Goal: Task Accomplishment & Management: Manage account settings

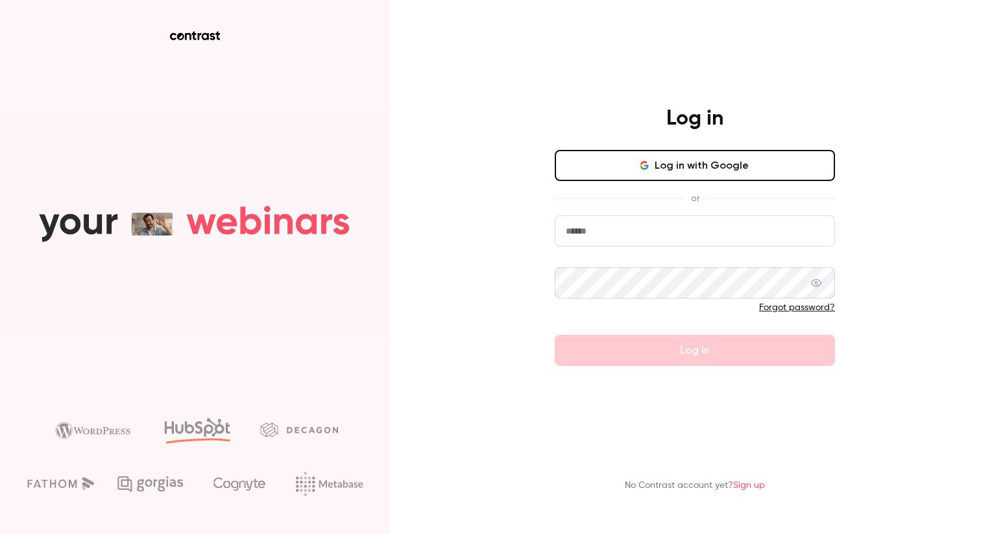
click at [601, 163] on button "Log in with Google" at bounding box center [695, 165] width 280 height 31
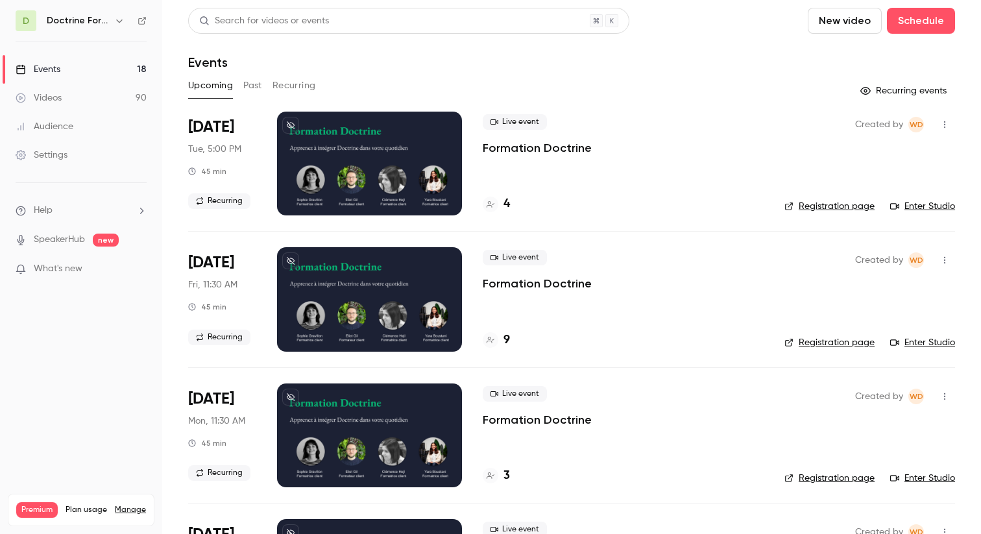
click at [125, 19] on button "button" at bounding box center [120, 21] width 16 height 16
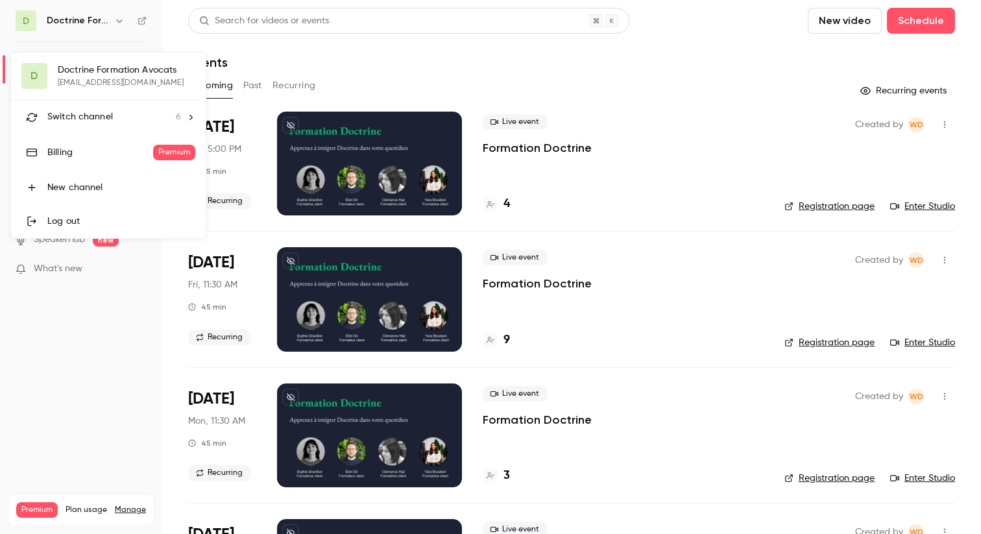
click at [112, 123] on div "Switch channel 6" at bounding box center [114, 117] width 134 height 14
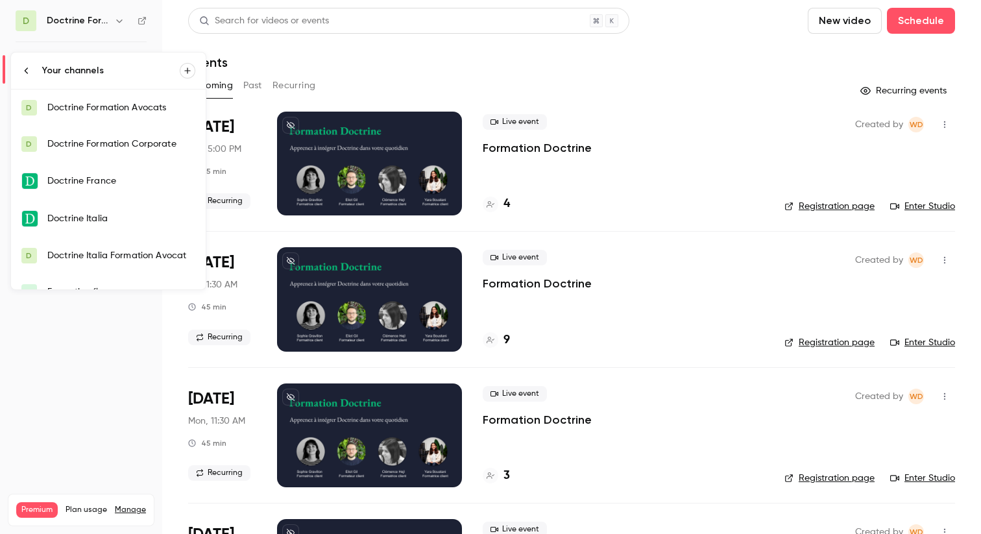
click at [138, 213] on div "Doctrine Italia" at bounding box center [121, 218] width 148 height 13
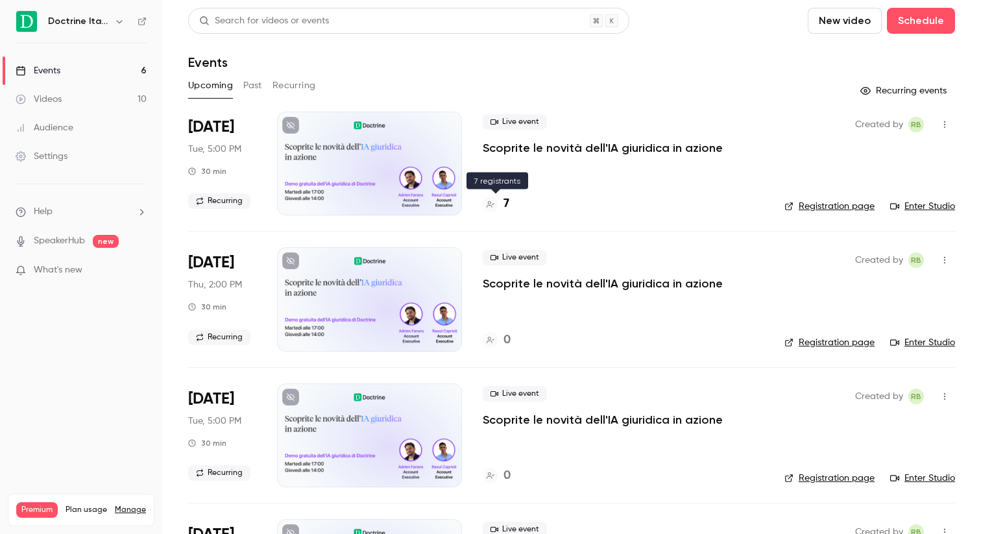
click at [503, 202] on h4 "7" at bounding box center [506, 204] width 6 height 18
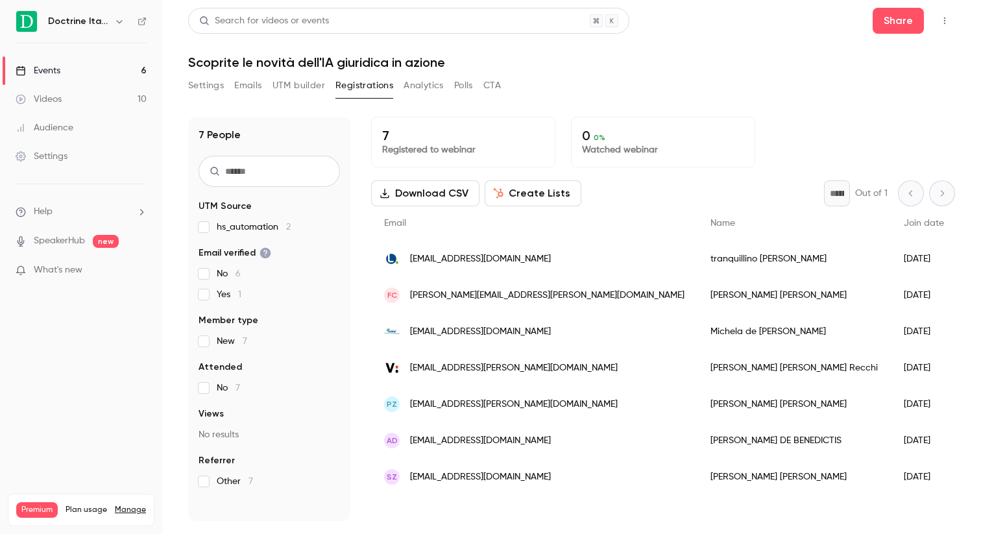
click at [243, 86] on button "Emails" at bounding box center [247, 85] width 27 height 21
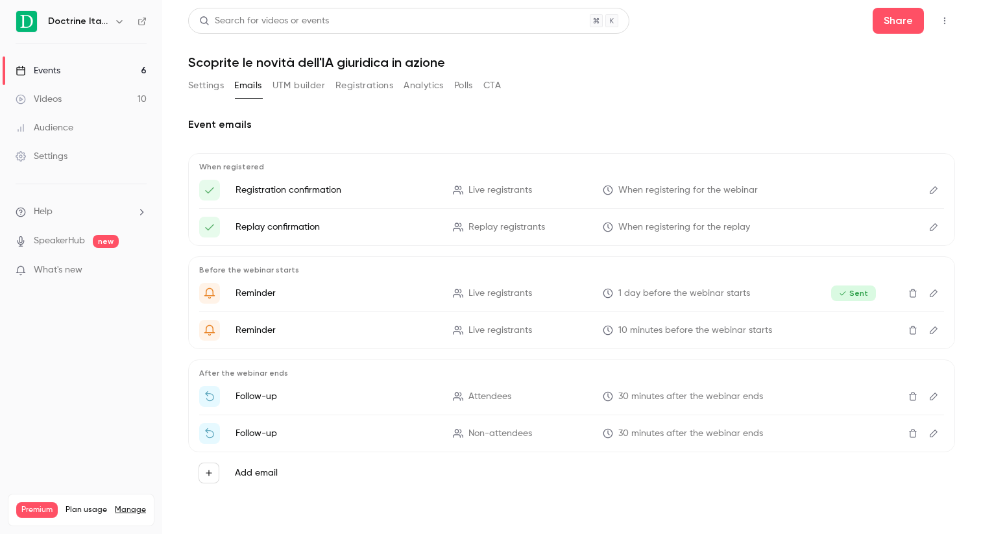
click at [77, 71] on link "Events 6" at bounding box center [81, 70] width 162 height 29
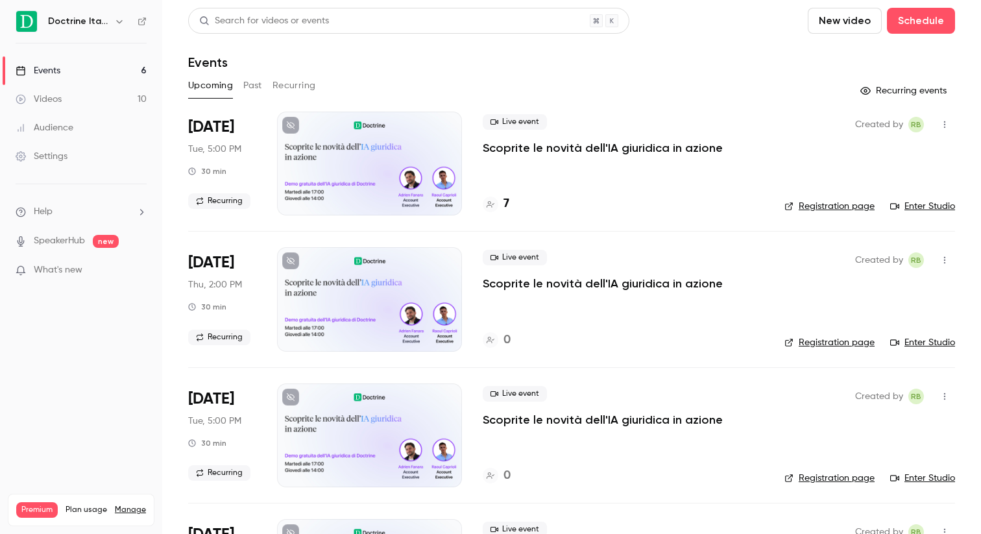
click at [295, 86] on button "Recurring" at bounding box center [293, 85] width 43 height 21
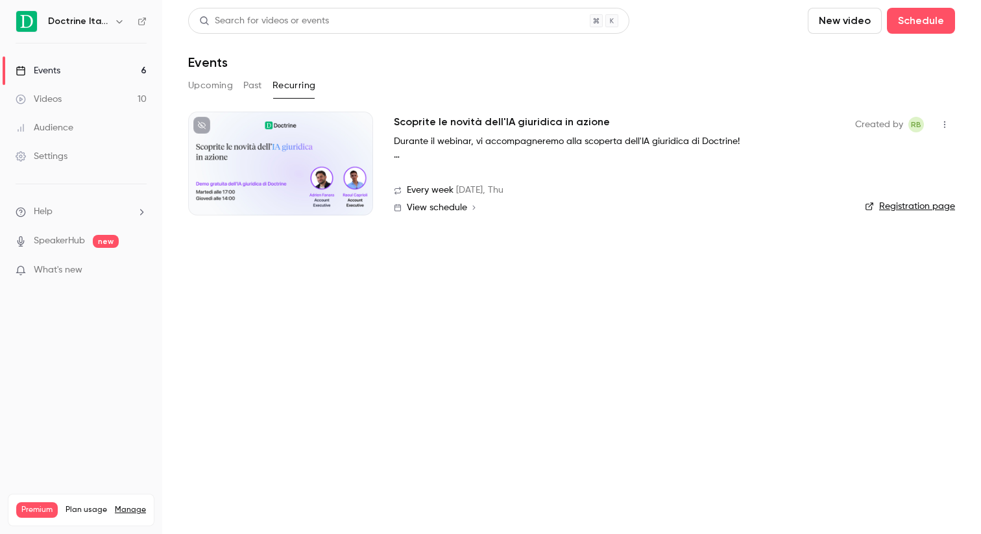
click at [418, 118] on h2 "Scoprite le novità dell'IA giuridica in azione" at bounding box center [502, 122] width 216 height 16
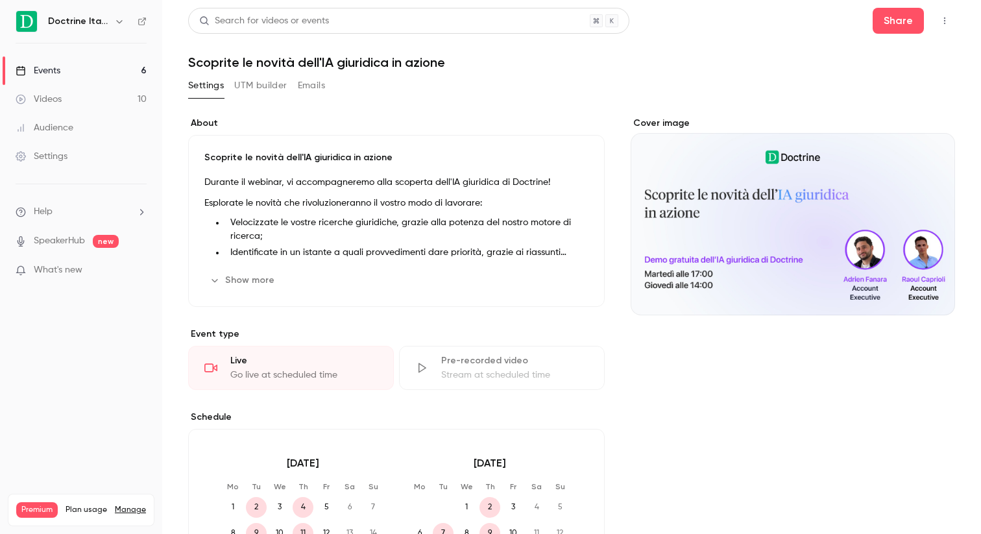
click at [104, 61] on link "Events 6" at bounding box center [81, 70] width 162 height 29
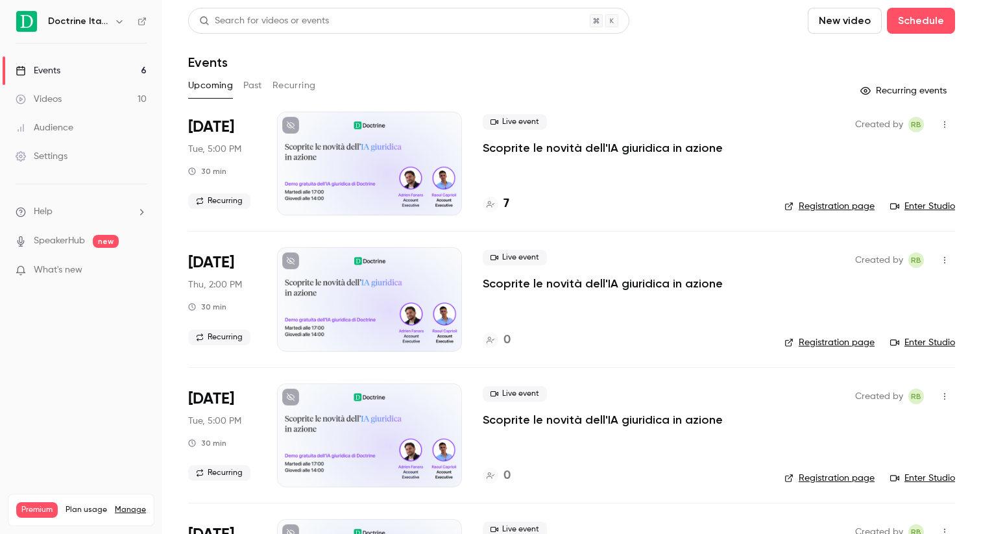
click at [86, 99] on link "Videos 10" at bounding box center [81, 99] width 162 height 29
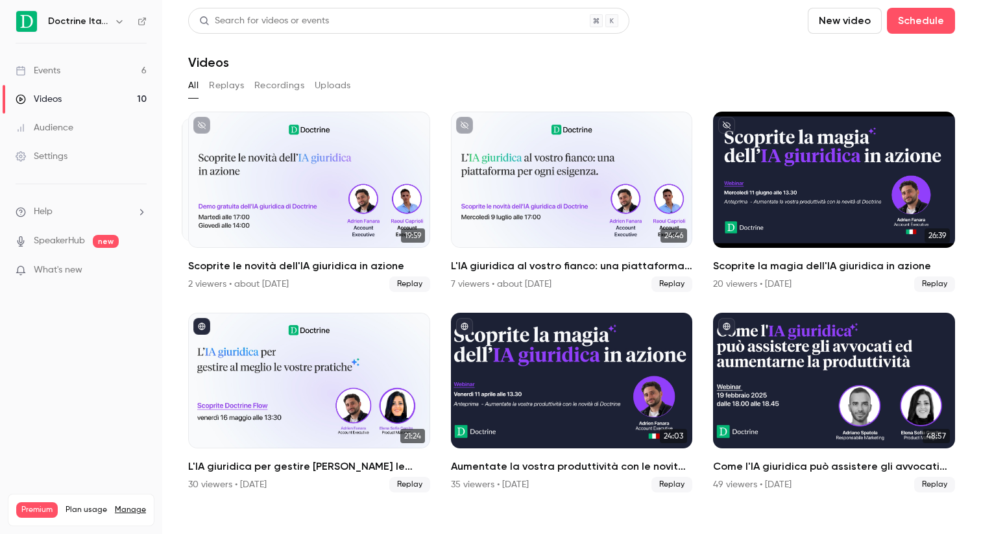
click at [27, 48] on ul "Events 6 Videos 10 Audience Settings" at bounding box center [81, 113] width 162 height 140
click at [40, 66] on div "Events" at bounding box center [38, 70] width 45 height 13
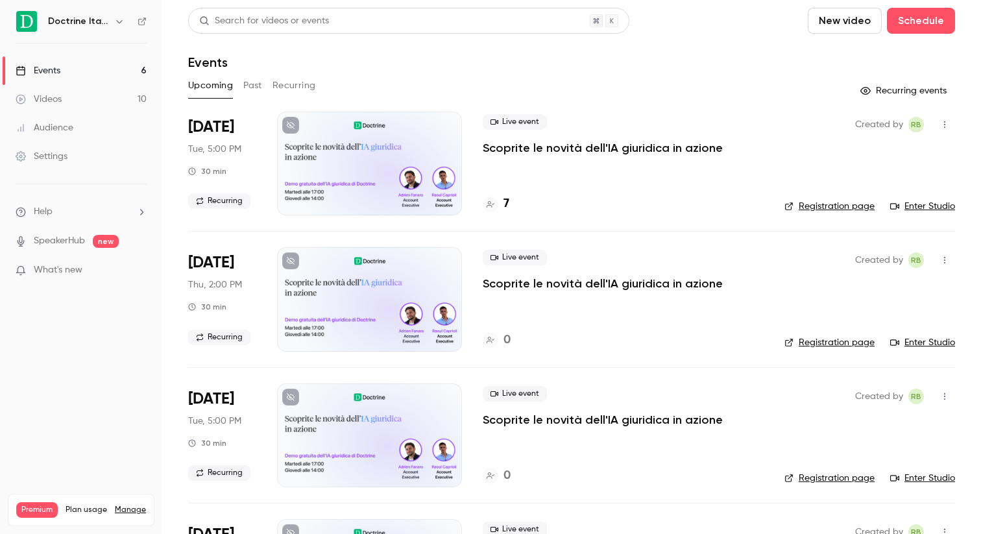
click at [286, 85] on button "Recurring" at bounding box center [293, 85] width 43 height 21
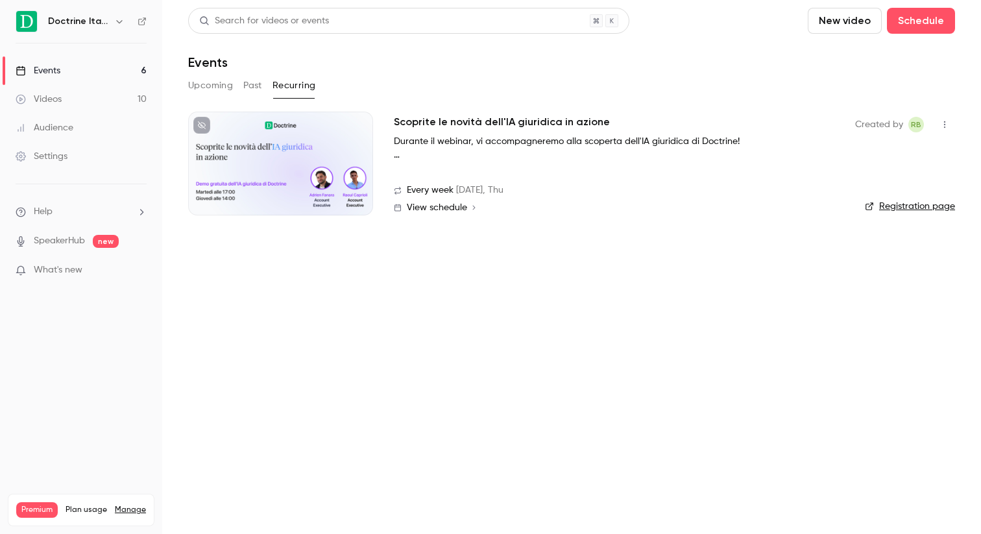
click at [945, 123] on icon "button" at bounding box center [944, 124] width 10 height 9
click at [440, 123] on div at bounding box center [490, 267] width 981 height 534
click at [420, 119] on h2 "Scoprite le novità dell'IA giuridica in azione" at bounding box center [502, 122] width 216 height 16
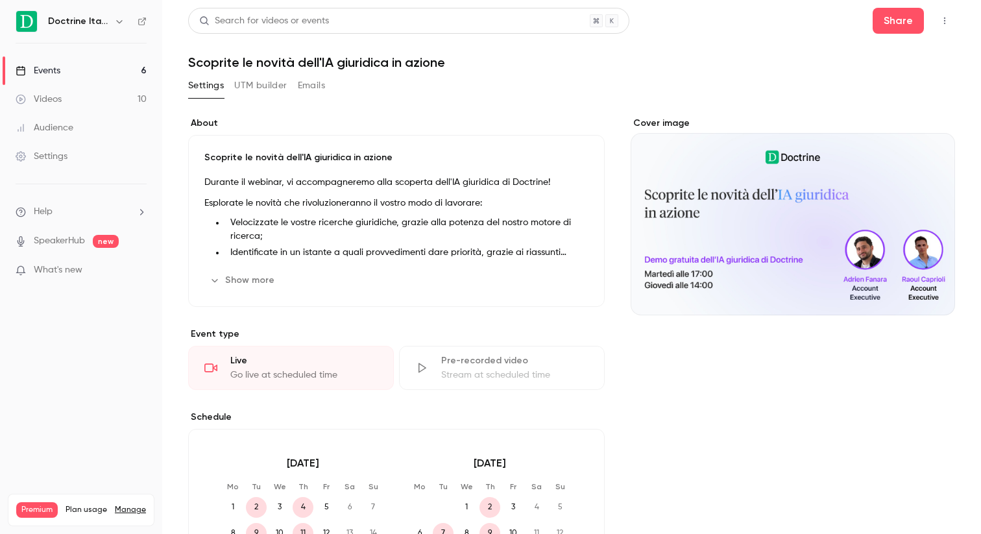
click at [256, 87] on button "UTM builder" at bounding box center [260, 85] width 53 height 21
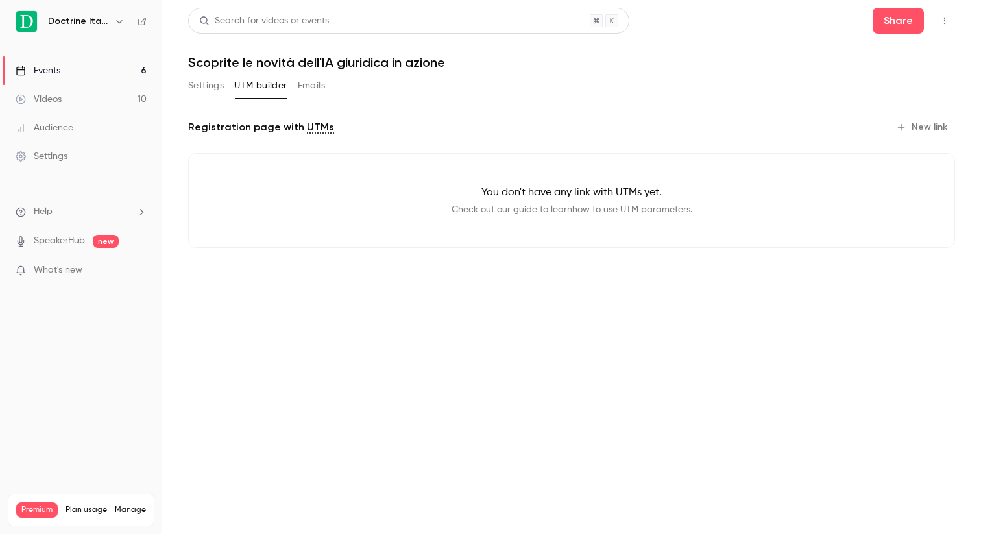
click at [324, 87] on button "Emails" at bounding box center [311, 85] width 27 height 21
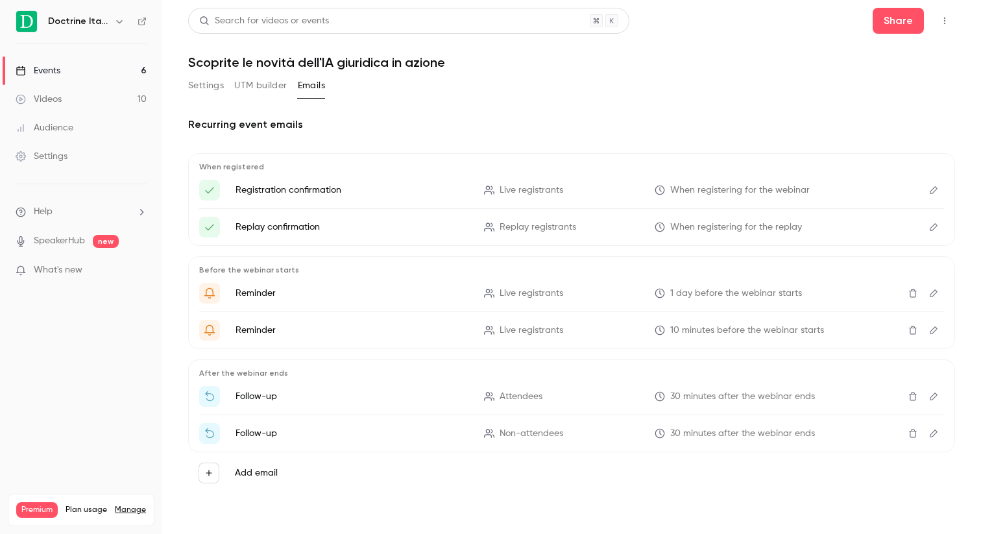
click at [933, 188] on icon "Edit" at bounding box center [933, 189] width 10 height 9
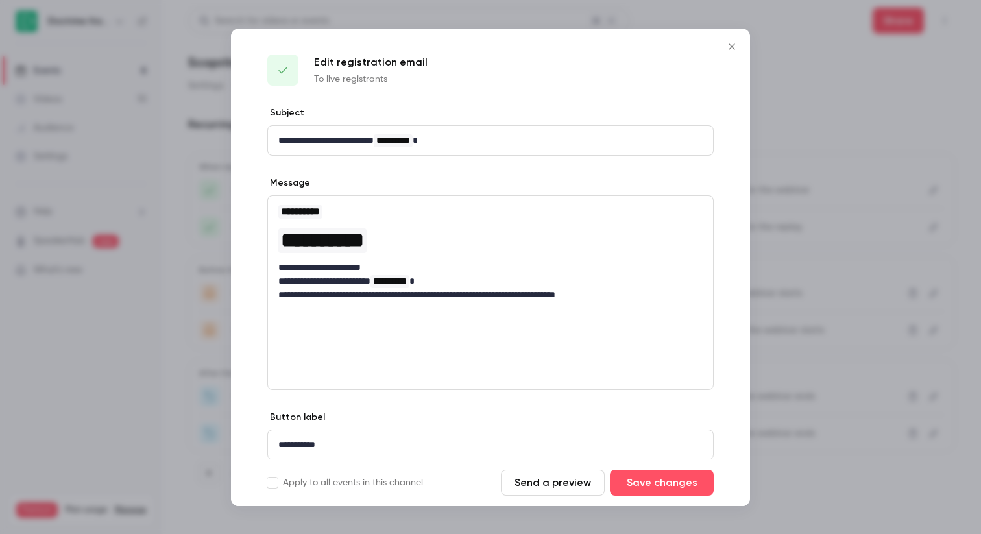
click at [877, 175] on div at bounding box center [490, 267] width 981 height 534
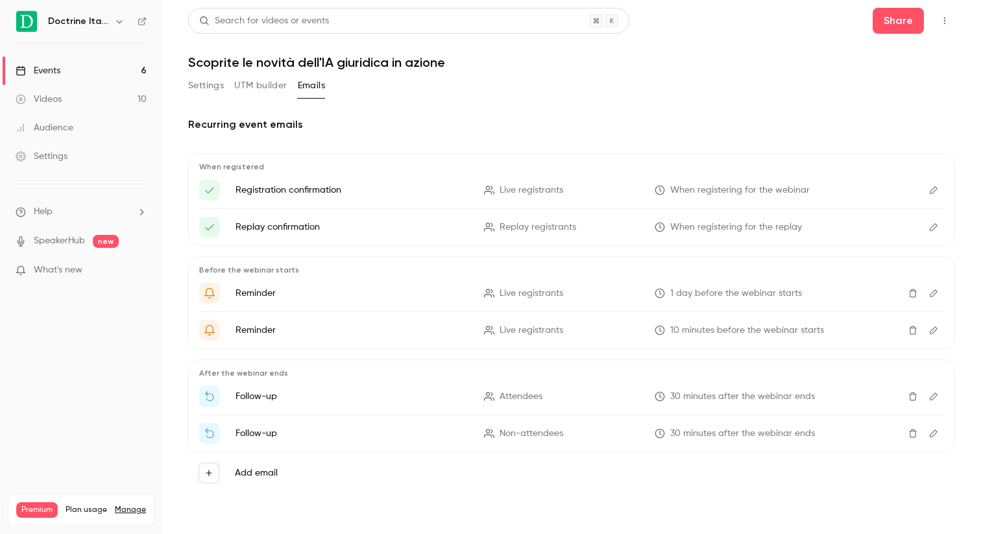
click at [932, 287] on button "Edit" at bounding box center [933, 293] width 21 height 21
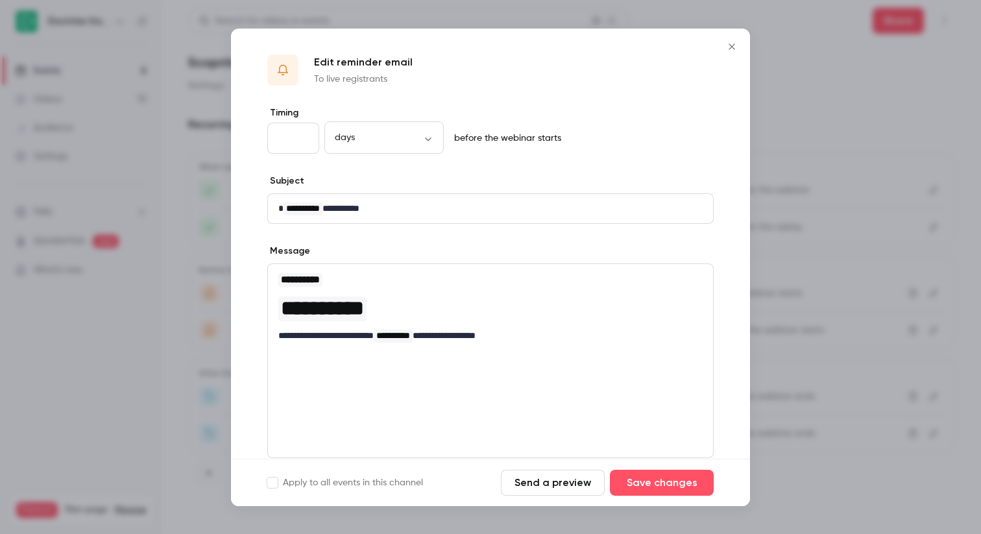
click at [932, 288] on div at bounding box center [490, 267] width 981 height 534
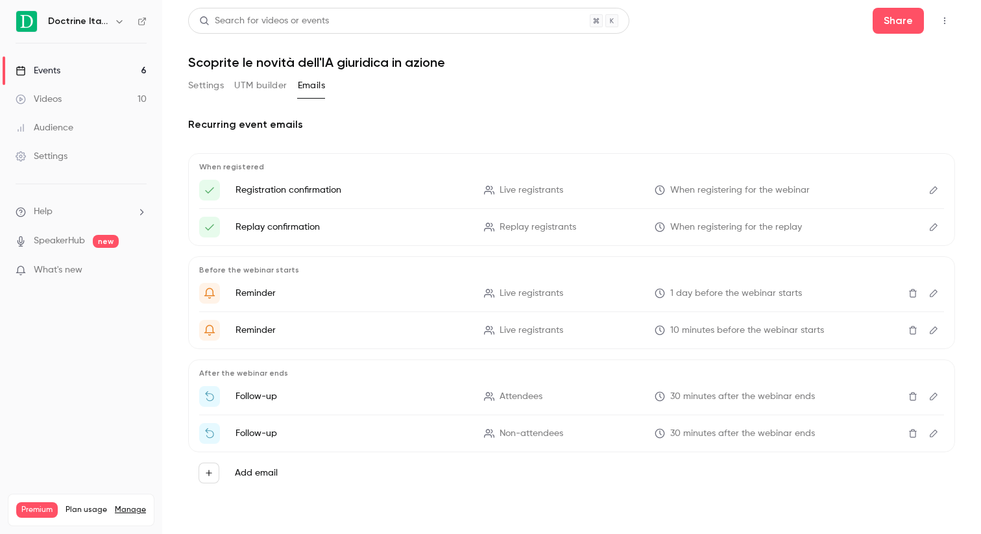
click at [932, 288] on button "Edit" at bounding box center [933, 293] width 21 height 21
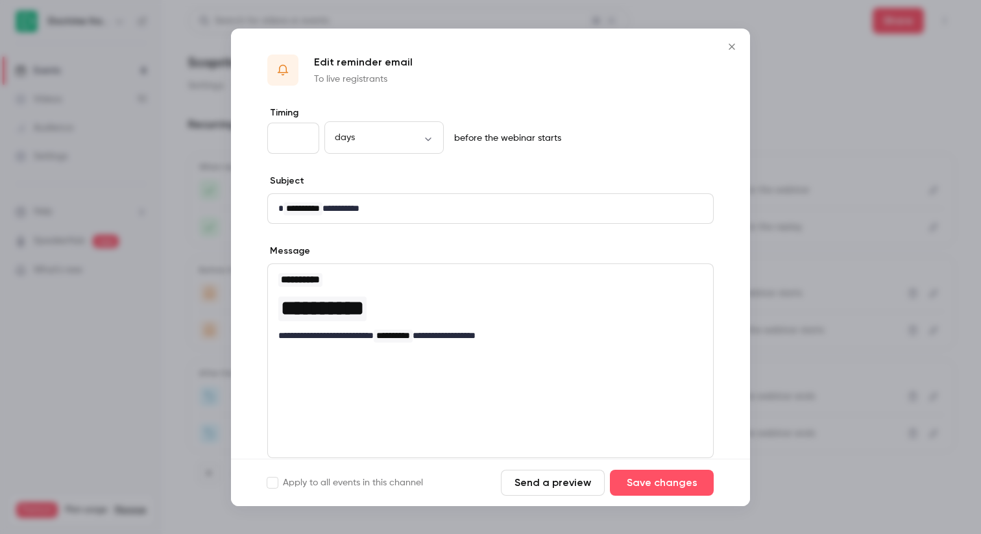
click at [932, 288] on div at bounding box center [490, 267] width 981 height 534
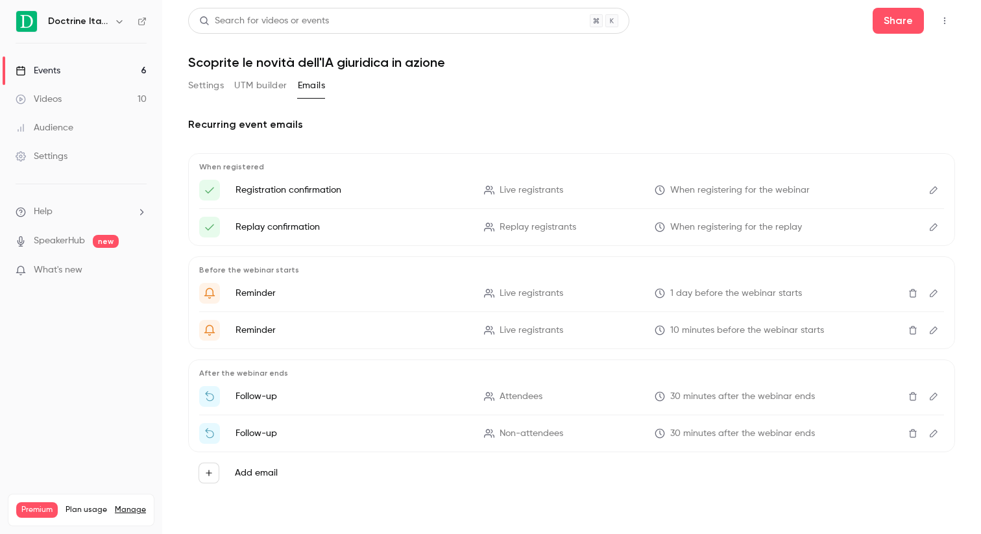
click at [930, 332] on icon "Edit" at bounding box center [933, 330] width 10 height 9
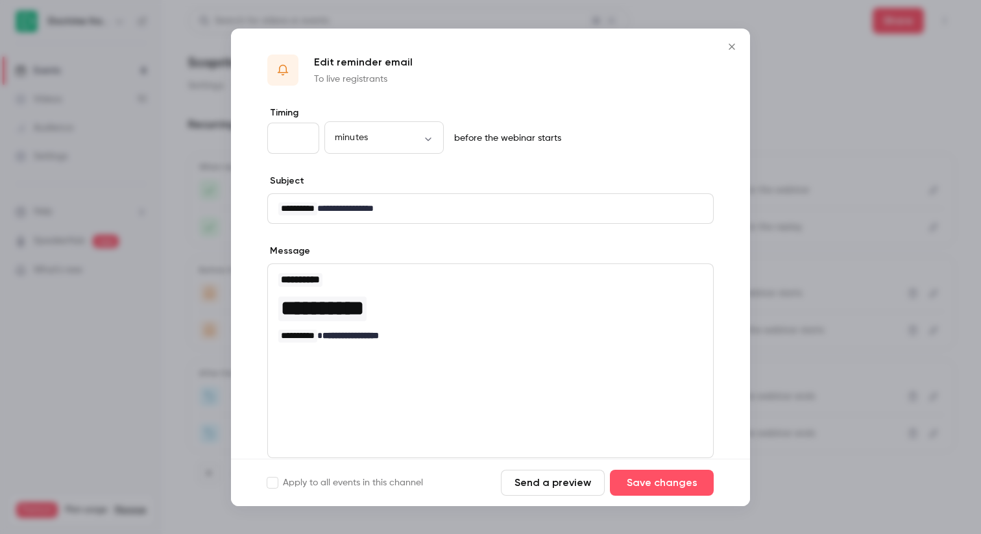
click at [930, 332] on div at bounding box center [490, 267] width 981 height 534
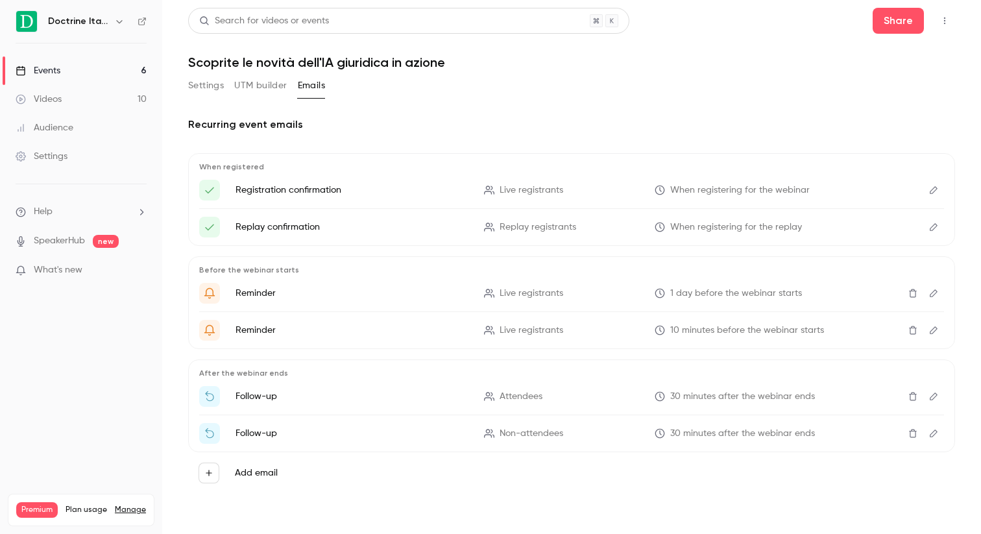
click at [929, 325] on button "Edit" at bounding box center [933, 330] width 21 height 21
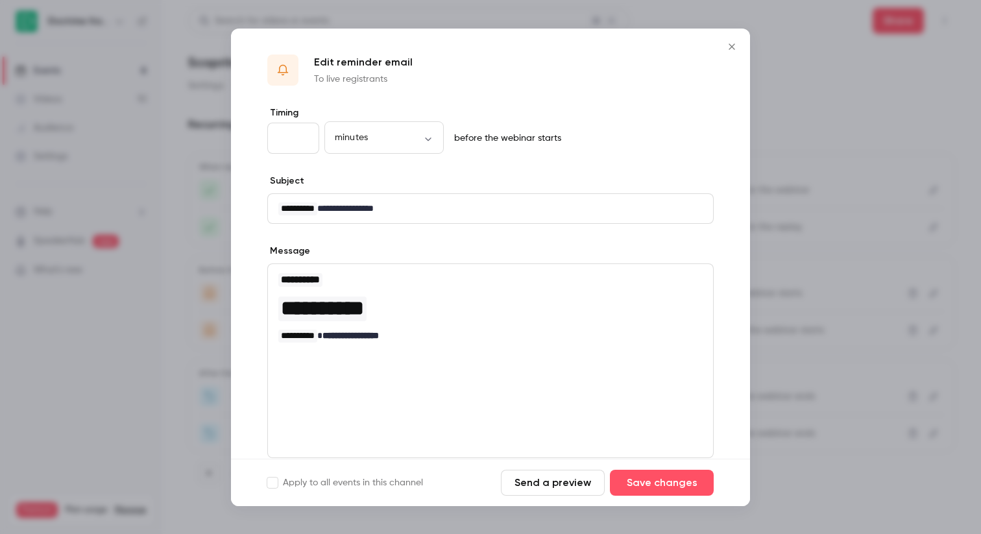
click at [929, 325] on div at bounding box center [490, 267] width 981 height 534
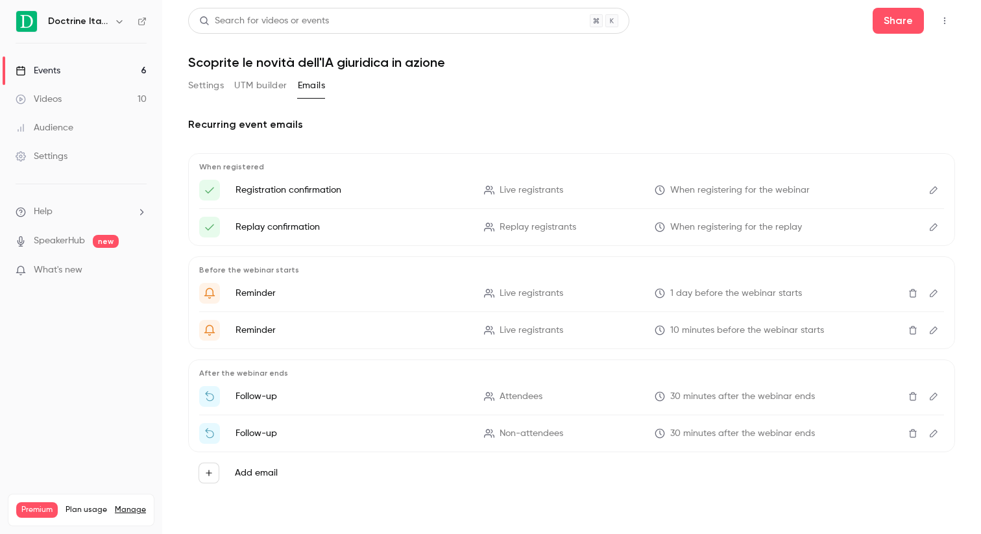
click at [929, 289] on icon "Edit" at bounding box center [933, 293] width 10 height 9
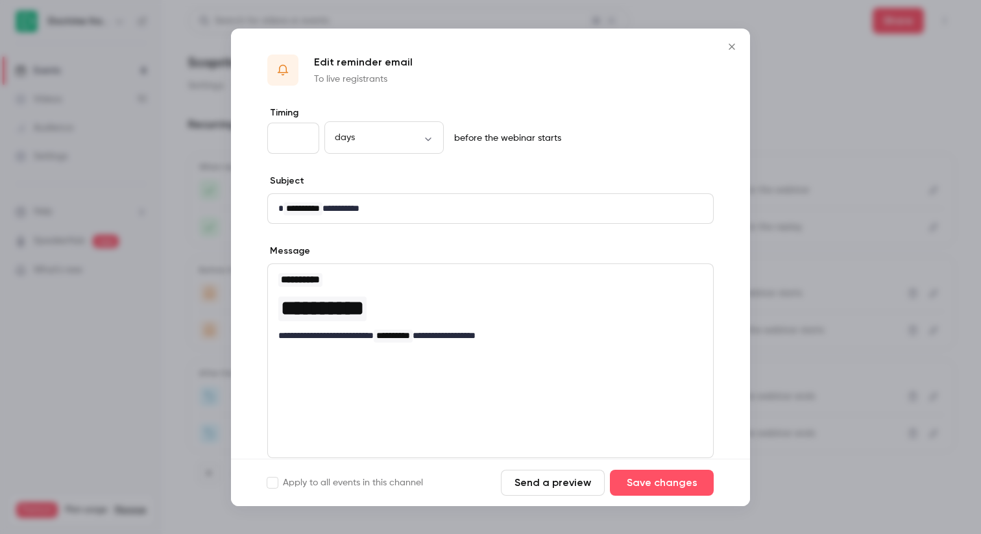
click at [916, 294] on div at bounding box center [490, 267] width 981 height 534
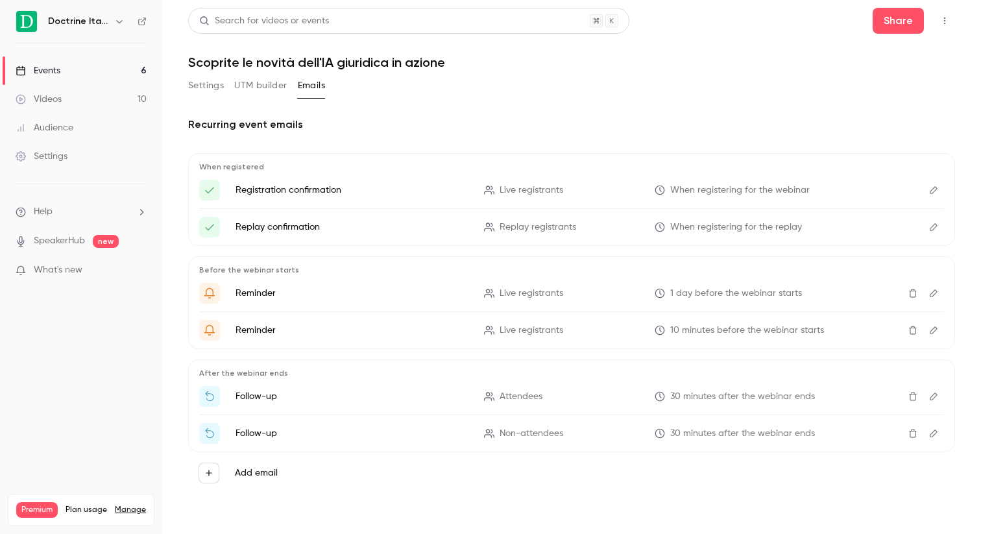
click at [929, 189] on icon "Edit" at bounding box center [933, 189] width 10 height 9
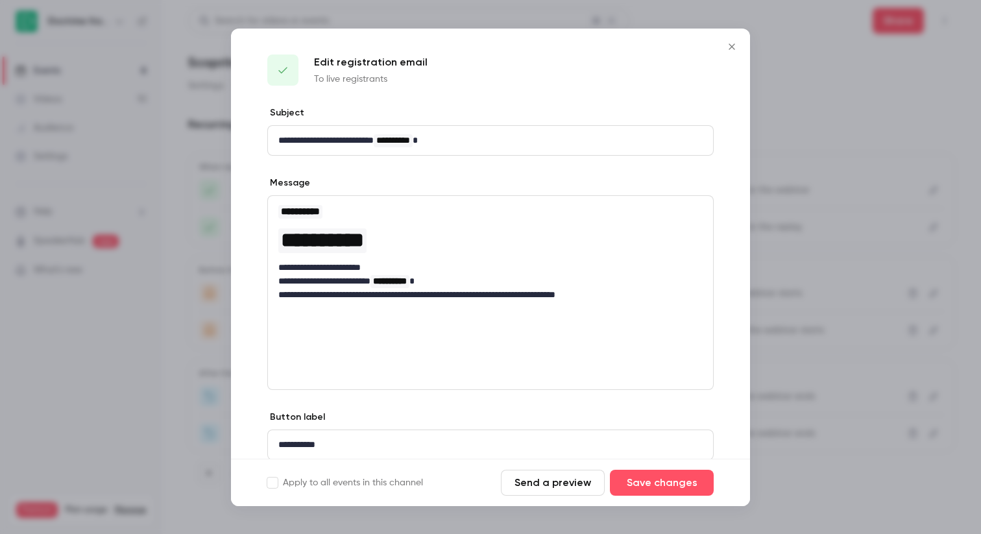
scroll to position [48, 0]
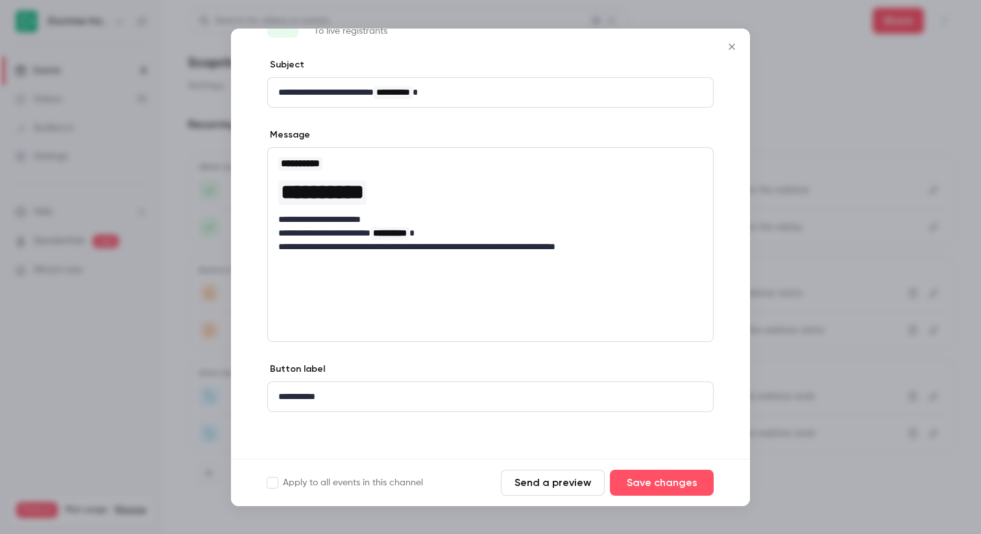
click at [850, 158] on div at bounding box center [490, 267] width 981 height 534
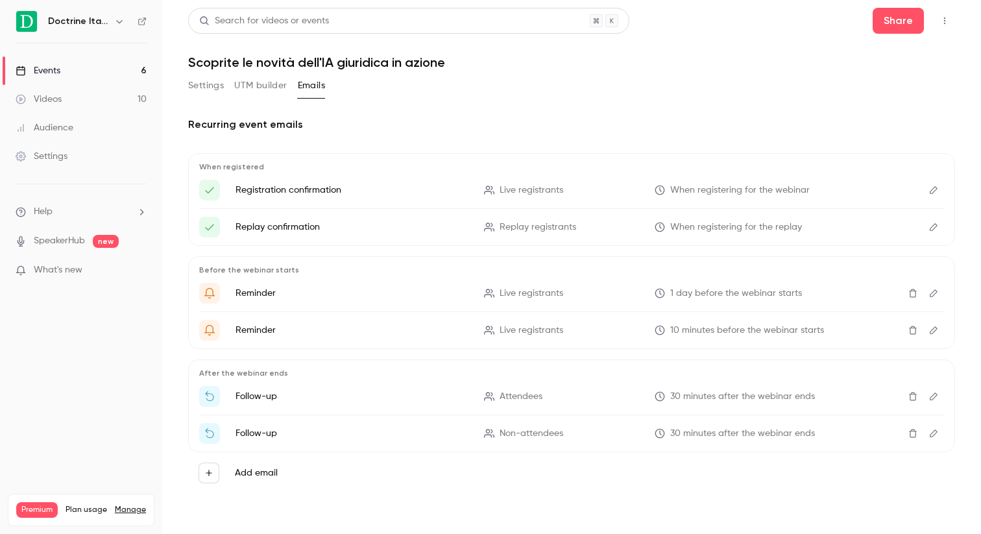
click at [929, 293] on icon "Edit" at bounding box center [933, 293] width 10 height 9
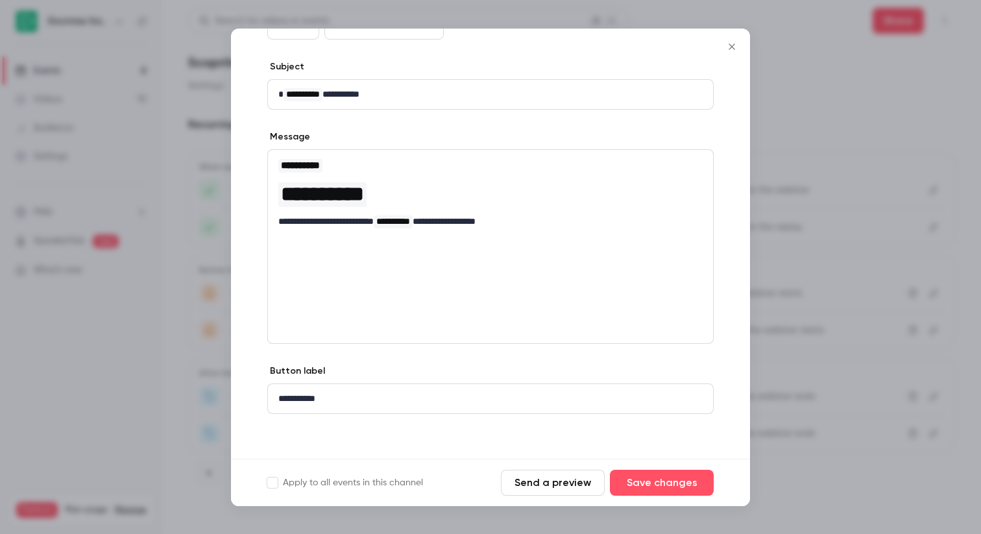
scroll to position [116, 0]
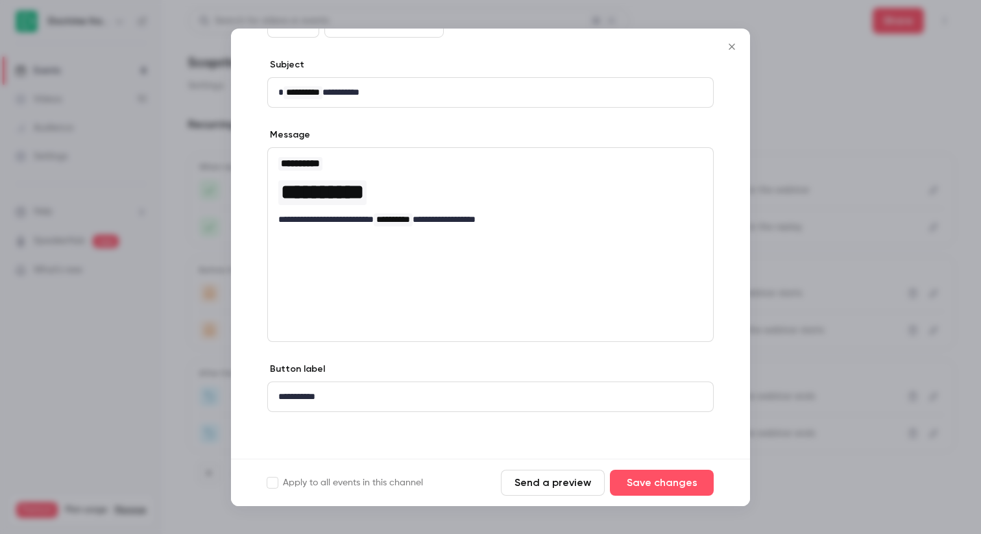
click at [206, 218] on div at bounding box center [490, 267] width 981 height 534
